Goal: Information Seeking & Learning: Learn about a topic

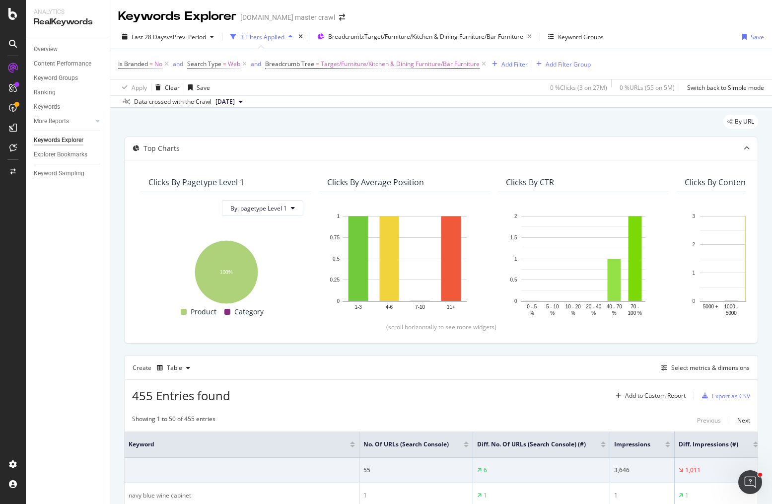
scroll to position [139, 0]
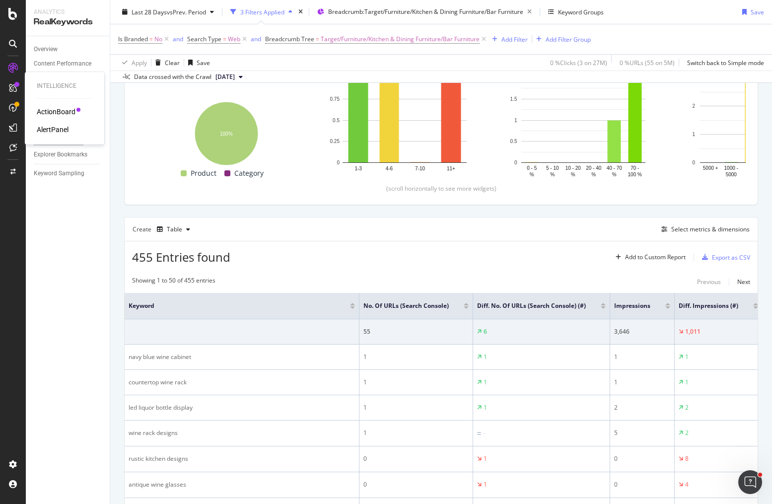
click at [62, 113] on div "ActionBoard" at bounding box center [56, 112] width 39 height 10
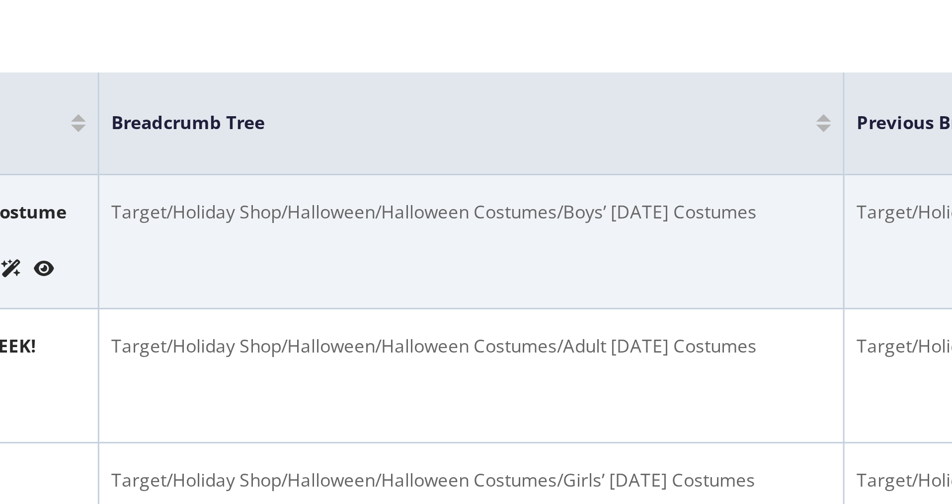
scroll to position [0, 3]
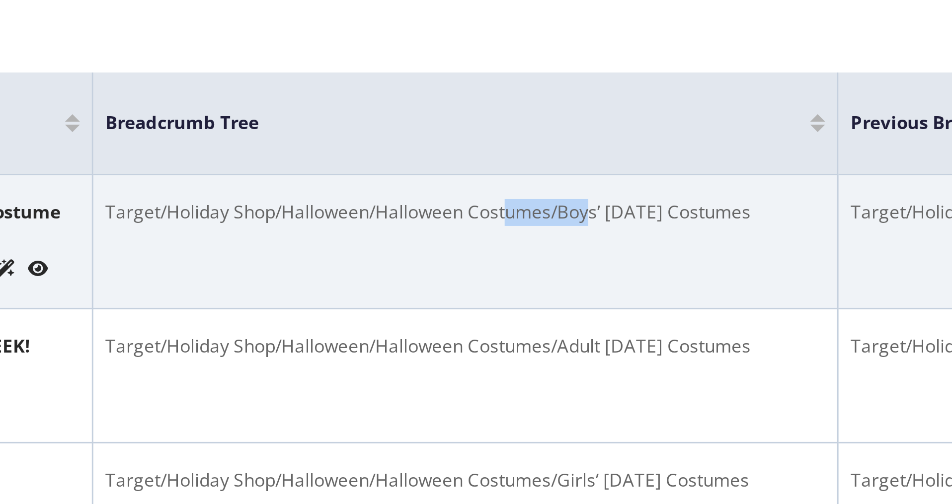
drag, startPoint x: 532, startPoint y: 179, endPoint x: 505, endPoint y: 178, distance: 26.8
click at [505, 178] on div "Target/Holiday Shop/Halloween/Halloween Costumes/Boys’ Halloween Costumes" at bounding box center [491, 177] width 240 height 9
drag, startPoint x: 590, startPoint y: 179, endPoint x: 577, endPoint y: 179, distance: 13.4
click at [577, 179] on div "Target/Holiday Shop/Halloween/Halloween Costumes/Boys’ Halloween Costumes" at bounding box center [491, 177] width 240 height 9
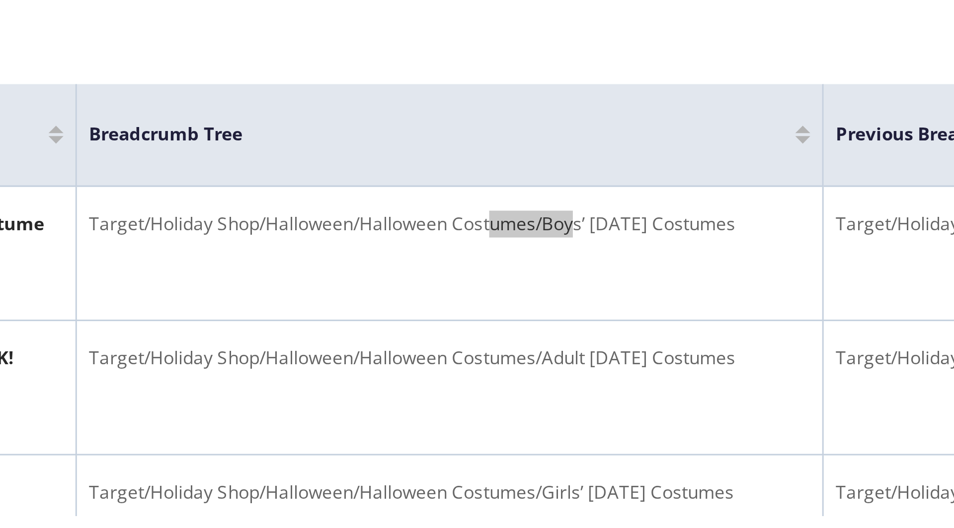
scroll to position [0, 9]
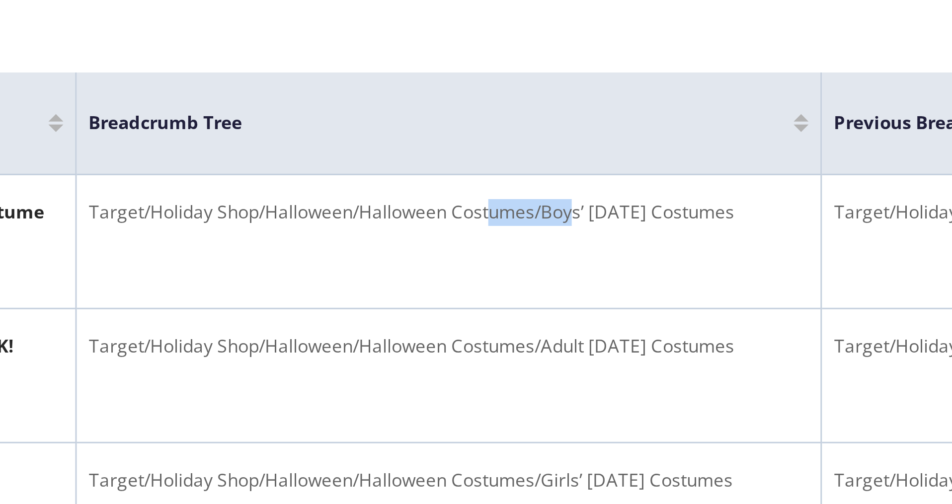
click at [490, 131] on th "Breadcrumb Tree" at bounding box center [486, 148] width 248 height 34
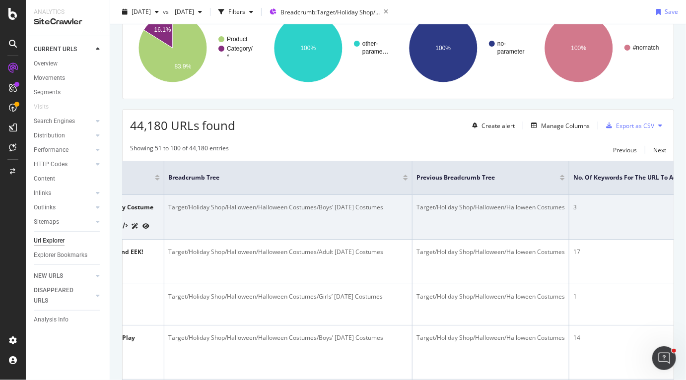
scroll to position [98, 0]
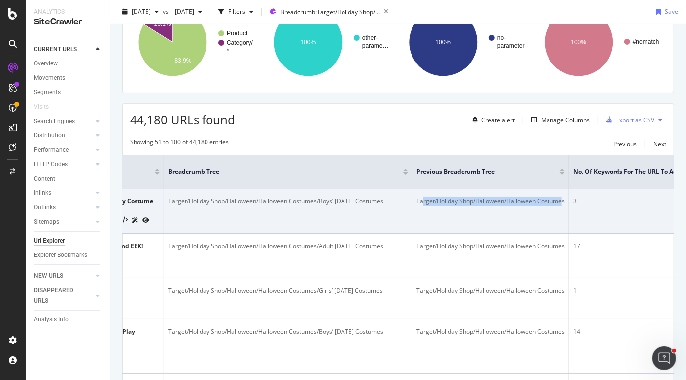
drag, startPoint x: 424, startPoint y: 200, endPoint x: 563, endPoint y: 201, distance: 139.6
click at [563, 201] on div "Target/Holiday Shop/Halloween/Halloween Costumes" at bounding box center [491, 201] width 148 height 9
drag, startPoint x: 170, startPoint y: 202, endPoint x: 398, endPoint y: 203, distance: 228.0
click at [398, 203] on div "Target/Holiday Shop/Halloween/Halloween Costumes/Boys’ Halloween Costumes" at bounding box center [288, 201] width 240 height 9
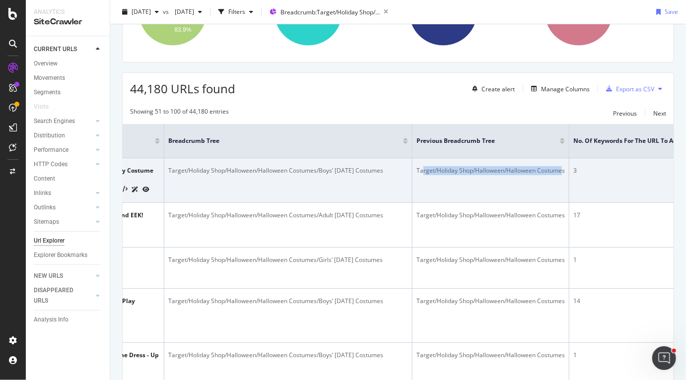
scroll to position [125, 0]
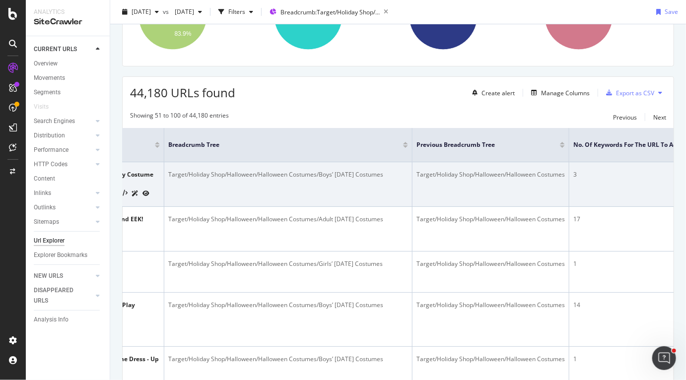
click at [439, 172] on div "Target/Holiday Shop/Halloween/Halloween Costumes" at bounding box center [491, 174] width 148 height 9
drag, startPoint x: 419, startPoint y: 173, endPoint x: 567, endPoint y: 175, distance: 148.0
click at [567, 175] on td "Target/Holiday Shop/Halloween/Halloween Costumes" at bounding box center [491, 184] width 157 height 45
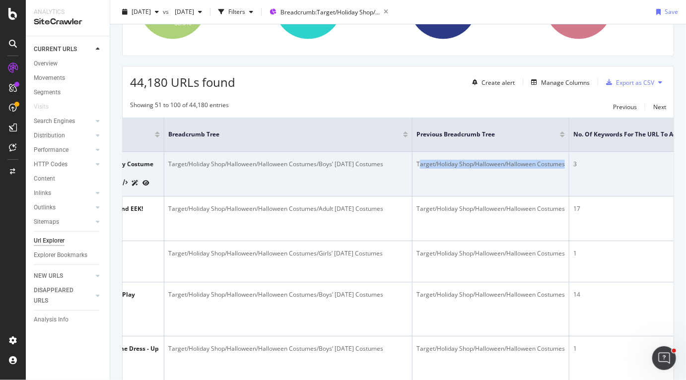
scroll to position [131, 0]
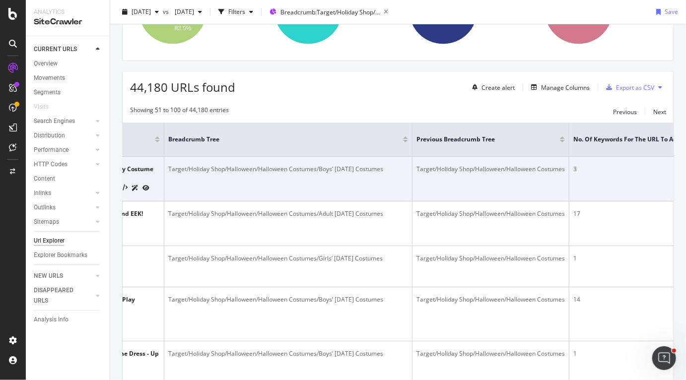
drag, startPoint x: 519, startPoint y: 165, endPoint x: 515, endPoint y: 167, distance: 5.6
click at [519, 165] on div "Target/Holiday Shop/Halloween/Halloween Costumes" at bounding box center [491, 169] width 148 height 9
drag, startPoint x: 509, startPoint y: 169, endPoint x: 572, endPoint y: 169, distance: 63.6
drag, startPoint x: 170, startPoint y: 168, endPoint x: 400, endPoint y: 170, distance: 230.0
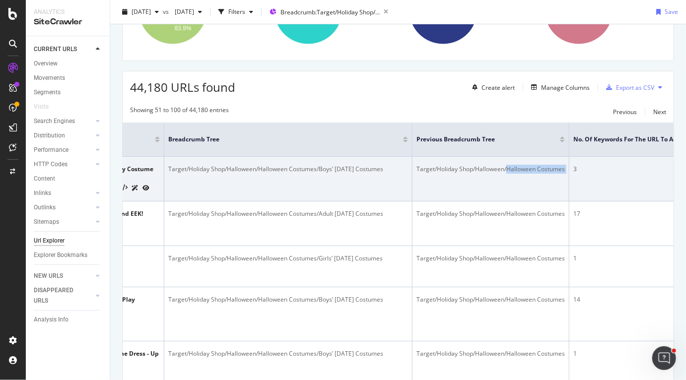
click at [400, 170] on div "Target/Holiday Shop/Halloween/Halloween Costumes/Boys’ Halloween Costumes" at bounding box center [288, 169] width 240 height 9
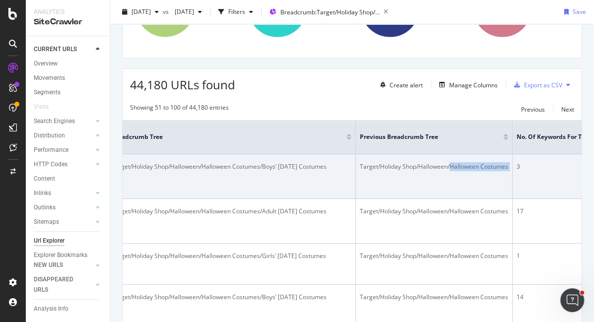
scroll to position [0, 263]
click at [264, 182] on td "Target/Holiday Shop/Halloween/Halloween Costumes/Boys’ Halloween Costumes" at bounding box center [232, 176] width 248 height 45
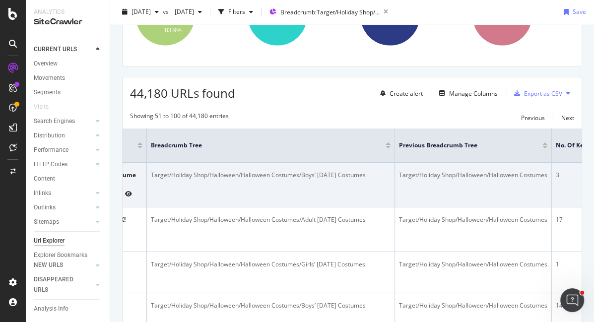
scroll to position [0, 230]
drag, startPoint x: 484, startPoint y: 176, endPoint x: 539, endPoint y: 173, distance: 55.7
drag, startPoint x: 302, startPoint y: 174, endPoint x: 373, endPoint y: 174, distance: 71.5
click at [373, 174] on div "Target/Holiday Shop/Halloween/Halloween Costumes/Boys’ Halloween Costumes" at bounding box center [265, 175] width 240 height 9
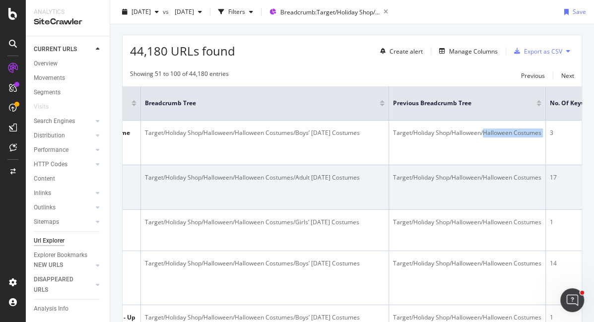
scroll to position [168, 0]
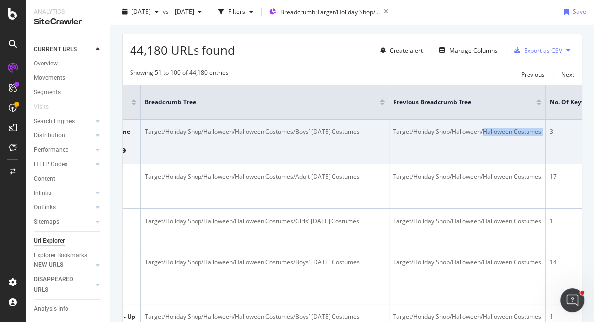
click at [306, 135] on div "Target/Holiday Shop/Halloween/Halloween Costumes/Boys’ Halloween Costumes" at bounding box center [265, 132] width 240 height 9
drag, startPoint x: 296, startPoint y: 133, endPoint x: 375, endPoint y: 134, distance: 78.5
click at [375, 134] on div "Target/Holiday Shop/Halloween/Halloween Costumes/Boys’ Halloween Costumes" at bounding box center [265, 132] width 240 height 9
click at [303, 131] on div "Target/Holiday Shop/Halloween/Halloween Costumes/Boys’ Halloween Costumes" at bounding box center [265, 132] width 240 height 9
drag, startPoint x: 369, startPoint y: 130, endPoint x: 295, endPoint y: 130, distance: 73.5
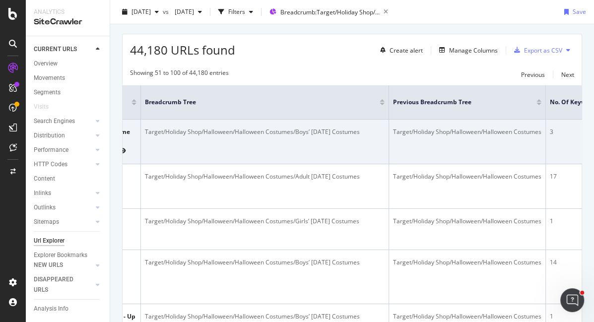
click at [295, 130] on div "Target/Holiday Shop/Halloween/Halloween Costumes/Boys’ Halloween Costumes" at bounding box center [265, 132] width 240 height 9
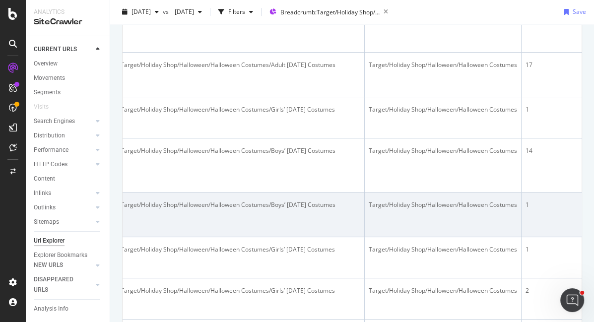
scroll to position [281, 0]
